Goal: Complete application form

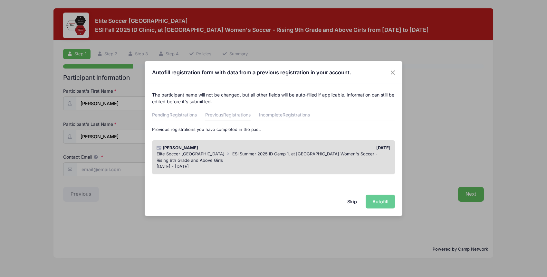
click at [176, 148] on div "[PERSON_NAME]" at bounding box center [213, 148] width 120 height 6
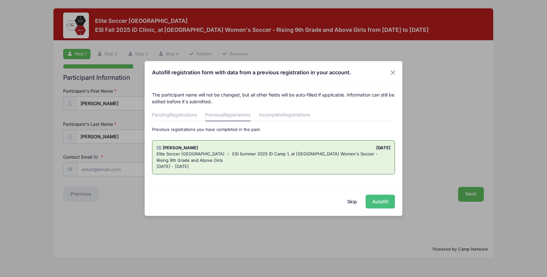
click at [381, 200] on button "Autofill" at bounding box center [379, 202] width 29 height 14
type input "[EMAIL_ADDRESS][DOMAIN_NAME]"
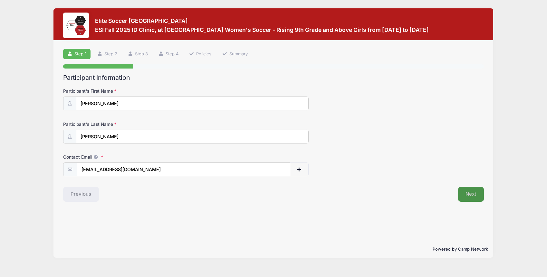
click at [473, 195] on button "Next" at bounding box center [471, 194] width 26 height 15
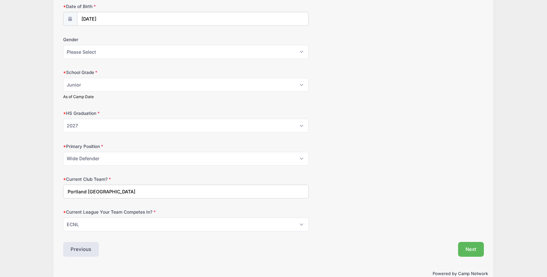
scroll to position [98, 0]
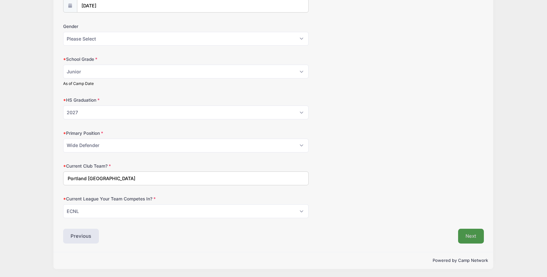
click at [470, 239] on button "Next" at bounding box center [471, 236] width 26 height 15
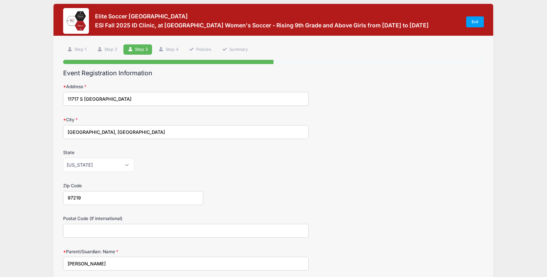
scroll to position [0, 0]
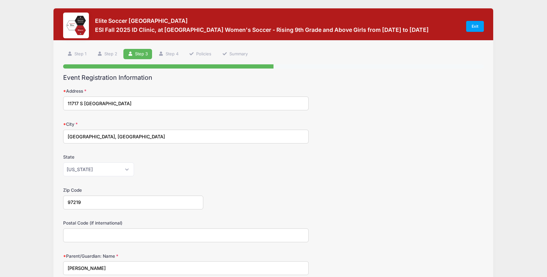
click at [148, 105] on input "11717 S [GEOGRAPHIC_DATA]" at bounding box center [185, 104] width 245 height 14
type input "[STREET_ADDRESS]"
click at [334, 159] on div "State [US_STATE] [US_STATE] [US_STATE] [US_STATE] [US_STATE] Armed Forces Afric…" at bounding box center [273, 165] width 421 height 23
click at [100, 138] on input "[GEOGRAPHIC_DATA], [GEOGRAPHIC_DATA]" at bounding box center [185, 137] width 245 height 14
type input "[GEOGRAPHIC_DATA]"
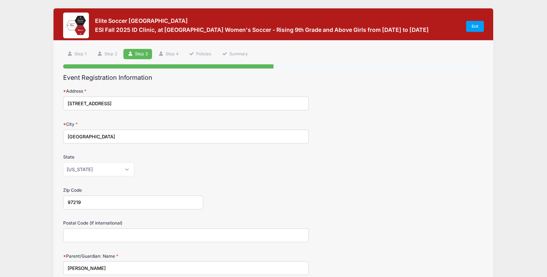
click at [185, 165] on div "[US_STATE] [US_STATE] [US_STATE] [US_STATE] [US_STATE] Armed Forces Africa Arme…" at bounding box center [185, 170] width 245 height 14
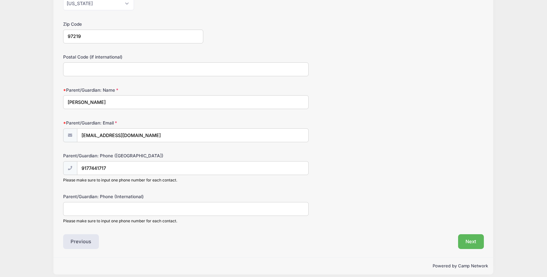
scroll to position [172, 0]
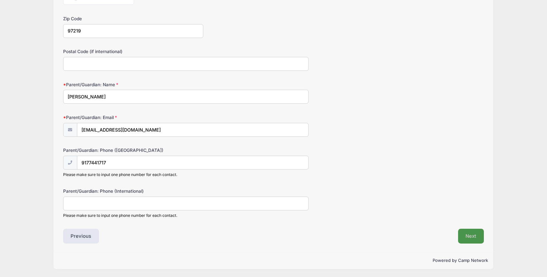
click at [474, 233] on button "Next" at bounding box center [471, 236] width 26 height 15
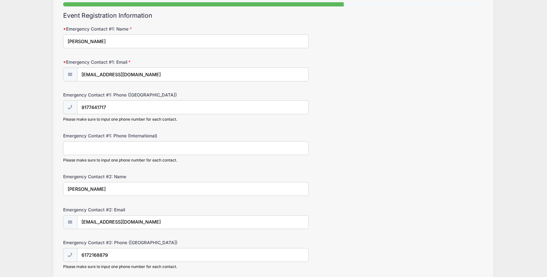
scroll to position [62, 0]
click at [89, 107] on input "9177441717" at bounding box center [192, 107] width 231 height 14
click at [359, 150] on div "Emergency Contact #1: Phone (International) Please make sure to input one phone…" at bounding box center [273, 147] width 421 height 30
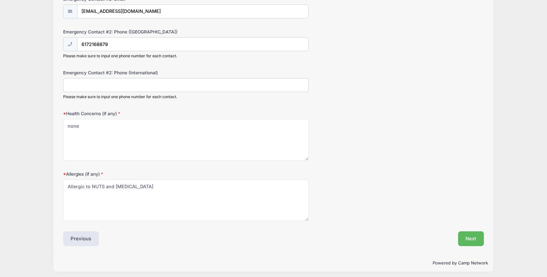
scroll to position [276, 0]
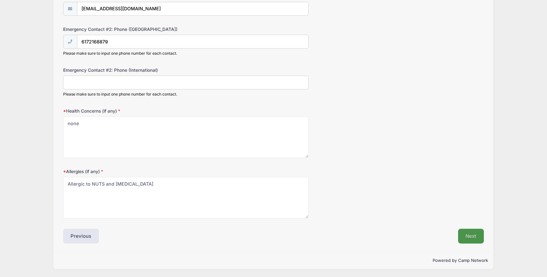
click at [477, 234] on button "Next" at bounding box center [471, 236] width 26 height 15
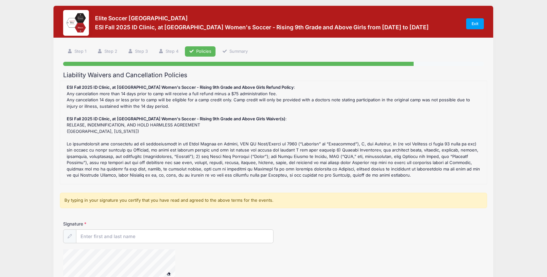
scroll to position [0, 0]
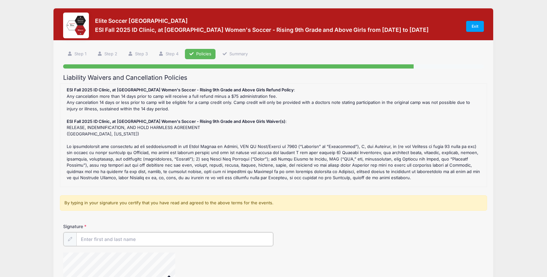
click at [128, 241] on input "Signature" at bounding box center [174, 239] width 197 height 14
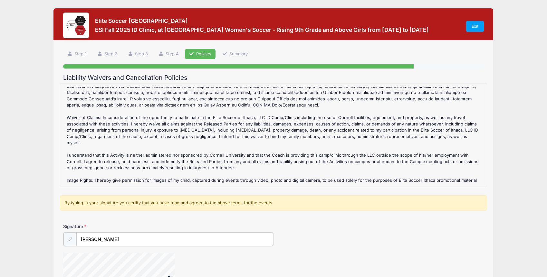
scroll to position [70, 0]
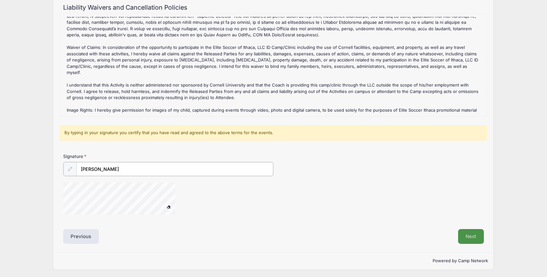
type input "[PERSON_NAME]"
click at [477, 233] on button "Next" at bounding box center [471, 236] width 26 height 15
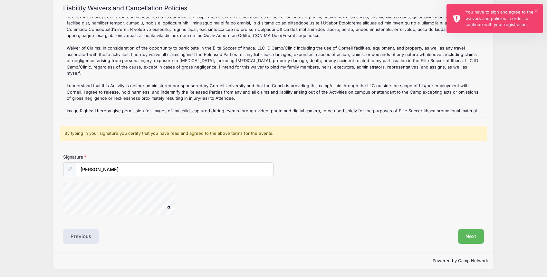
click at [534, 10] on button "×" at bounding box center [536, 11] width 4 height 4
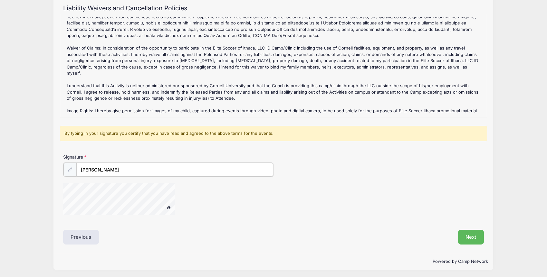
click at [137, 168] on input "[PERSON_NAME]" at bounding box center [174, 170] width 197 height 14
click at [163, 204] on button at bounding box center [168, 208] width 11 height 8
click at [169, 207] on span at bounding box center [168, 207] width 5 height 4
click at [472, 233] on button "Next" at bounding box center [471, 236] width 26 height 15
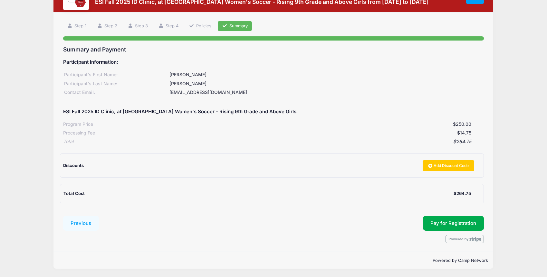
scroll to position [0, 0]
